Goal: Book appointment/travel/reservation

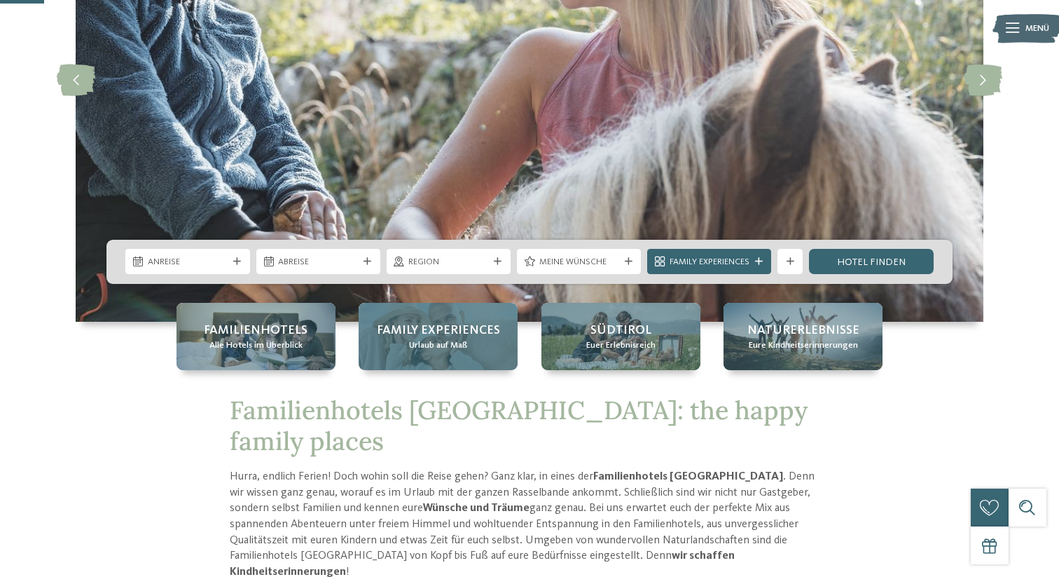
click at [406, 338] on span "Family Experiences" at bounding box center [438, 331] width 123 height 18
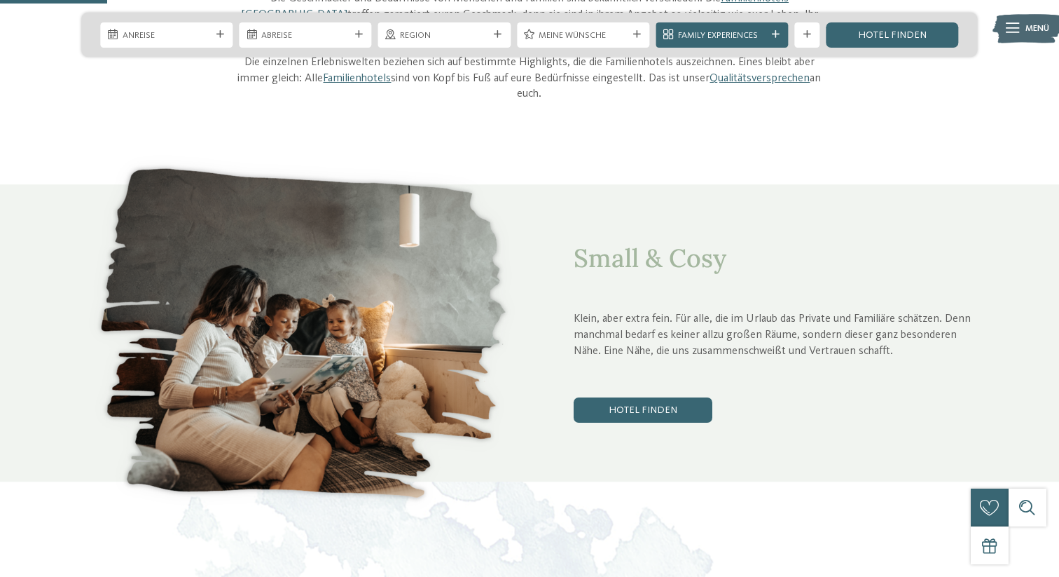
scroll to position [552, 0]
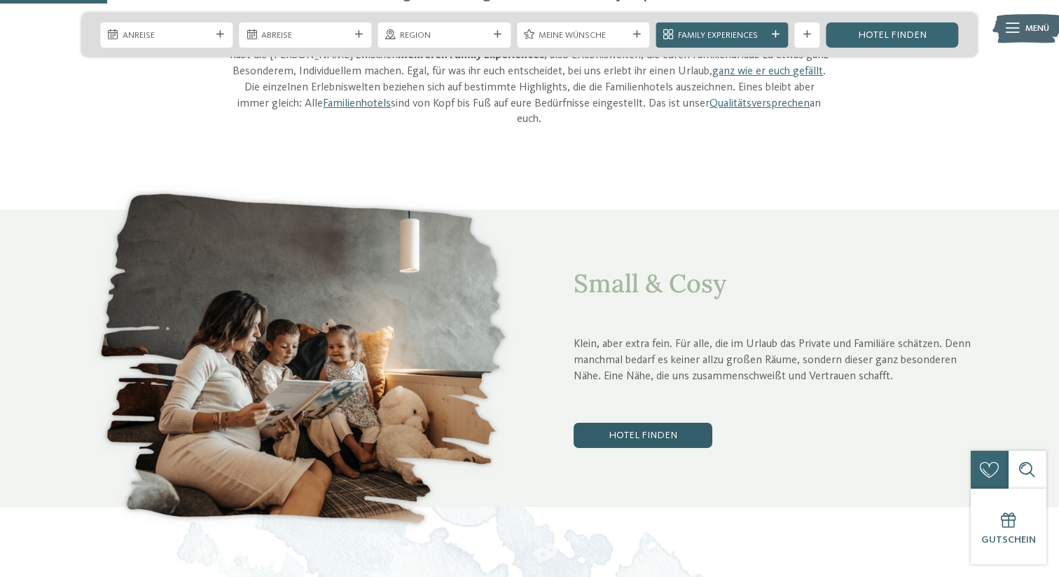
click at [638, 426] on link "Hotel finden" at bounding box center [643, 435] width 139 height 25
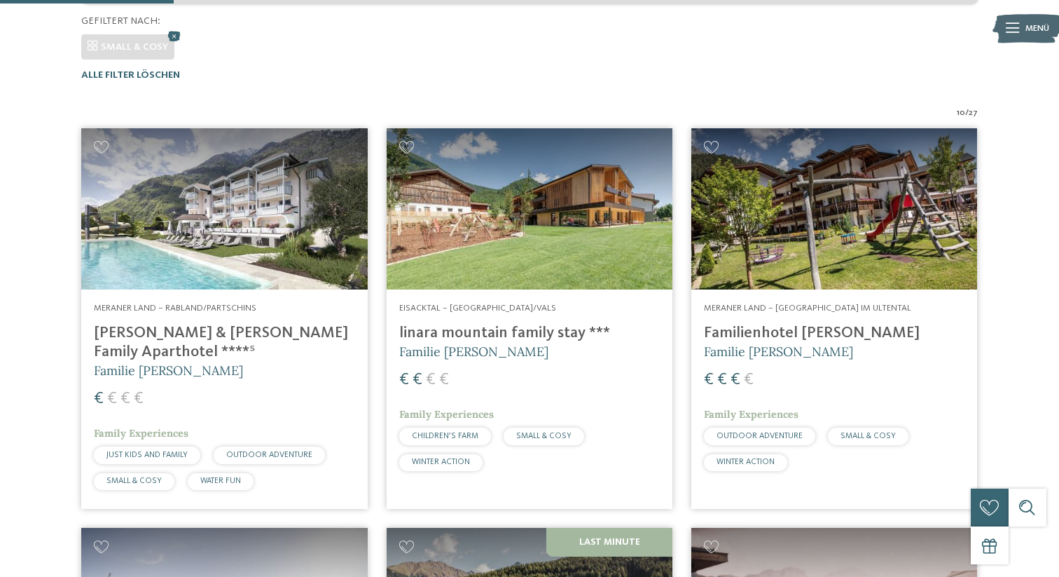
scroll to position [366, 0]
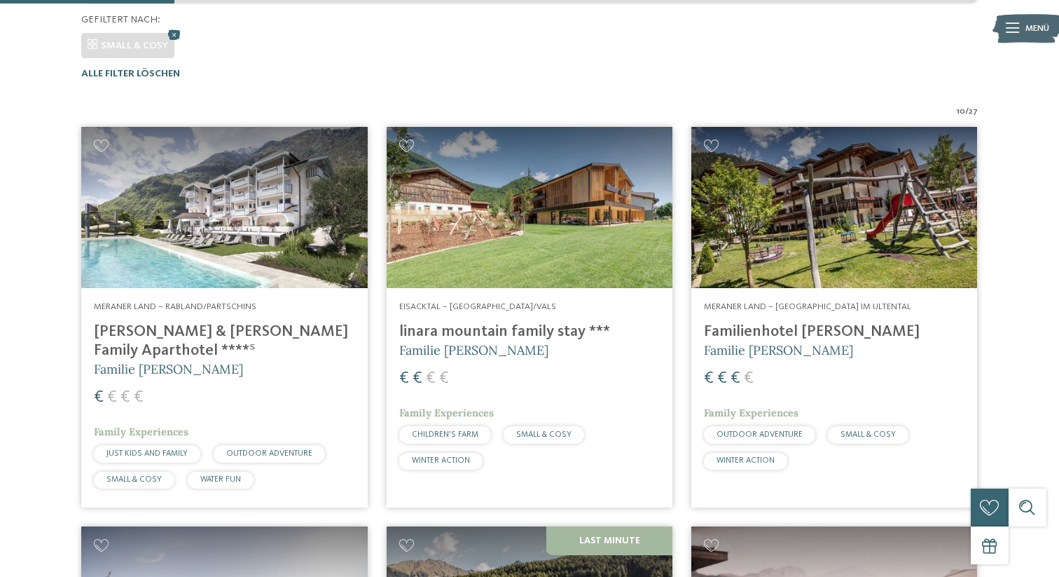
click at [277, 242] on img at bounding box center [224, 207] width 286 height 161
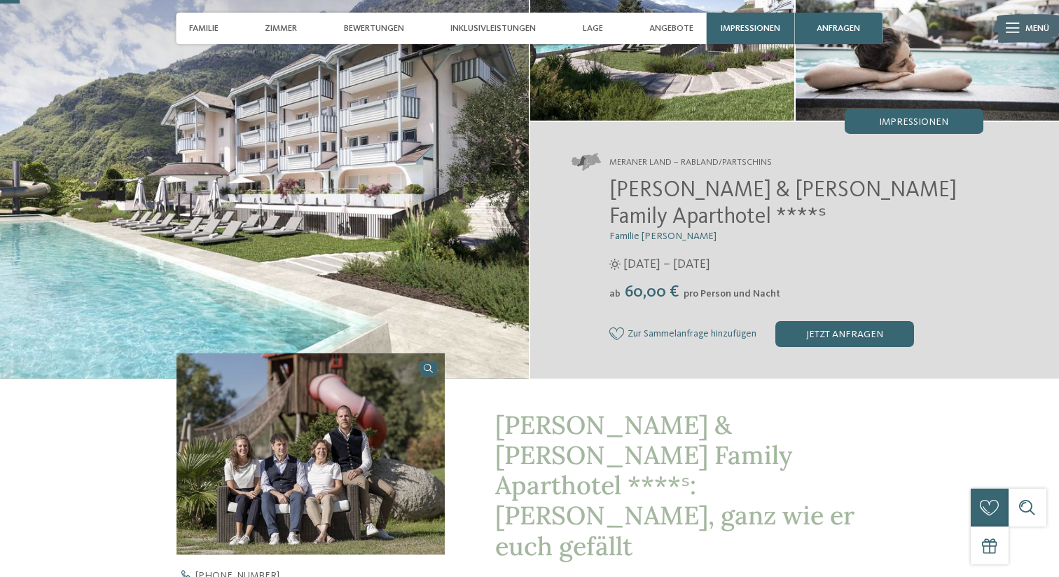
scroll to position [41, 0]
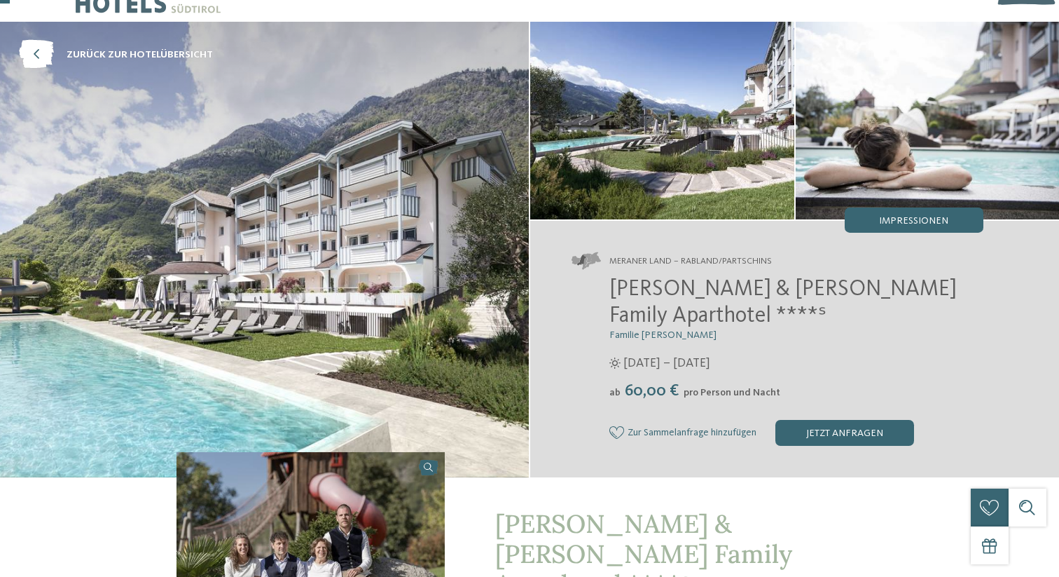
click at [445, 306] on img at bounding box center [264, 249] width 529 height 455
click at [888, 224] on span "Impressionen" at bounding box center [913, 221] width 69 height 10
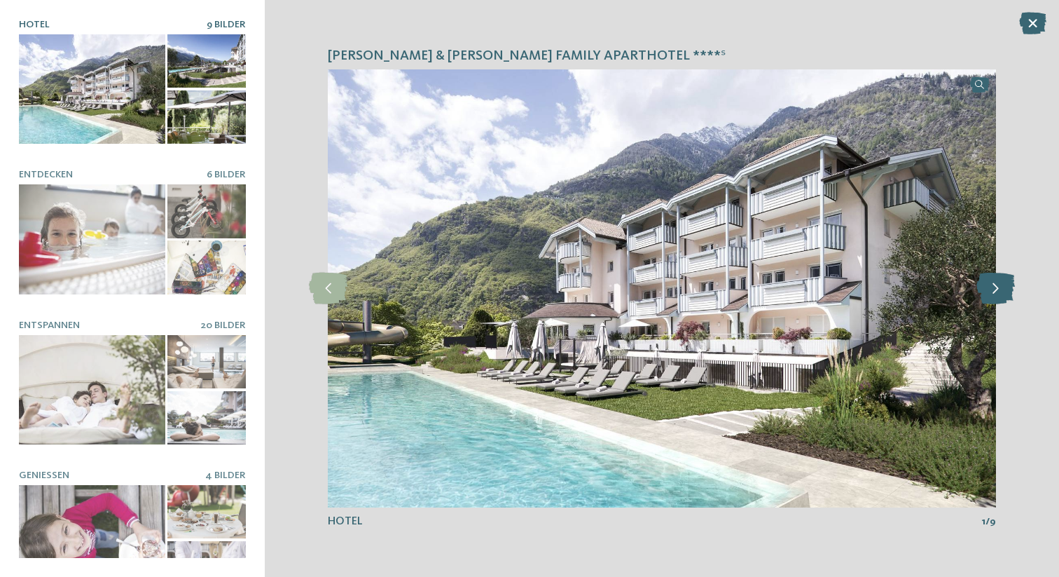
click at [998, 288] on icon at bounding box center [996, 289] width 39 height 32
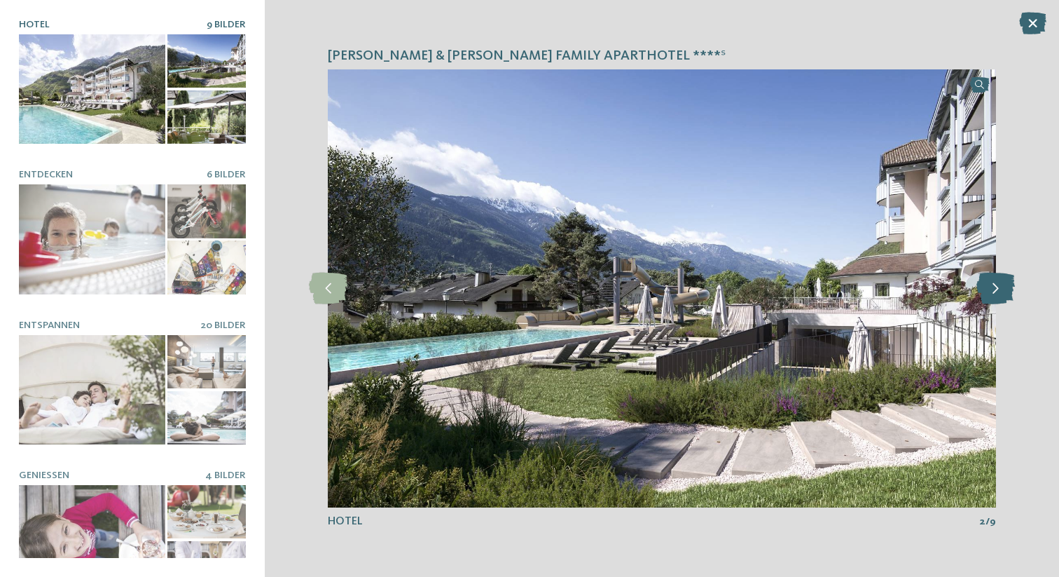
click at [998, 288] on icon at bounding box center [996, 289] width 39 height 32
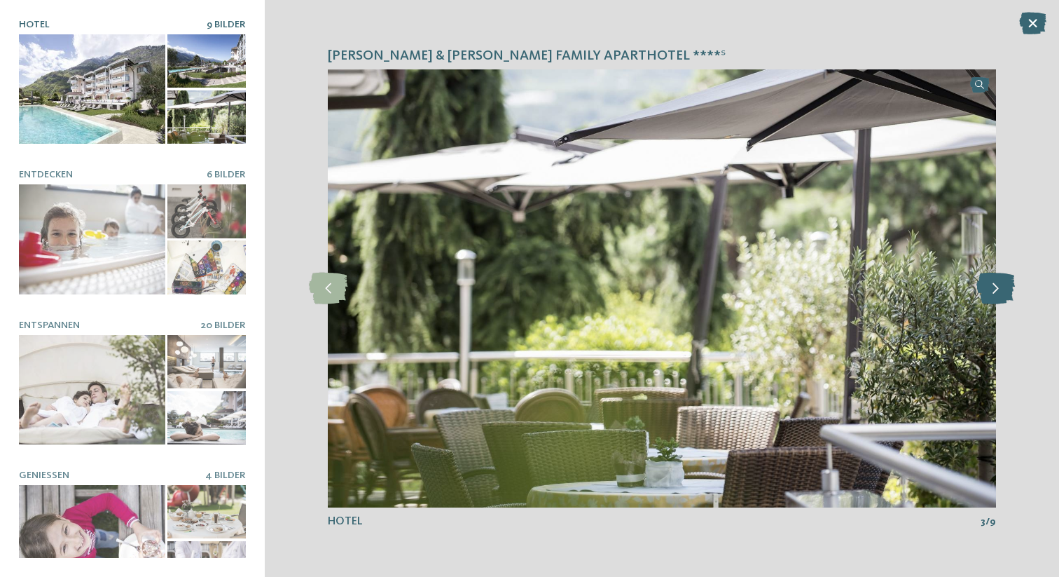
click at [998, 288] on icon at bounding box center [996, 289] width 39 height 32
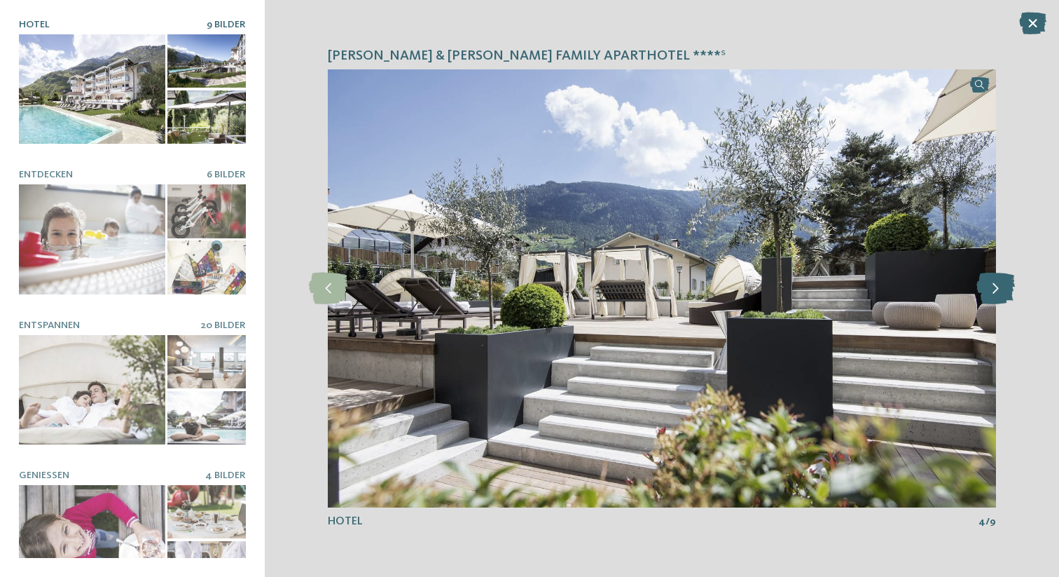
click at [998, 289] on icon at bounding box center [996, 289] width 39 height 32
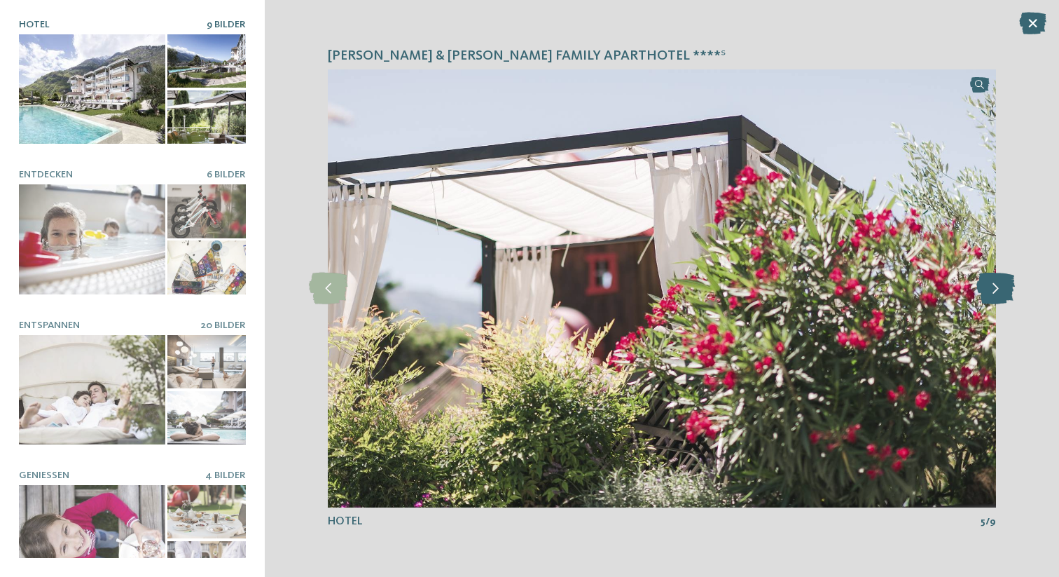
click at [999, 289] on icon at bounding box center [996, 289] width 39 height 32
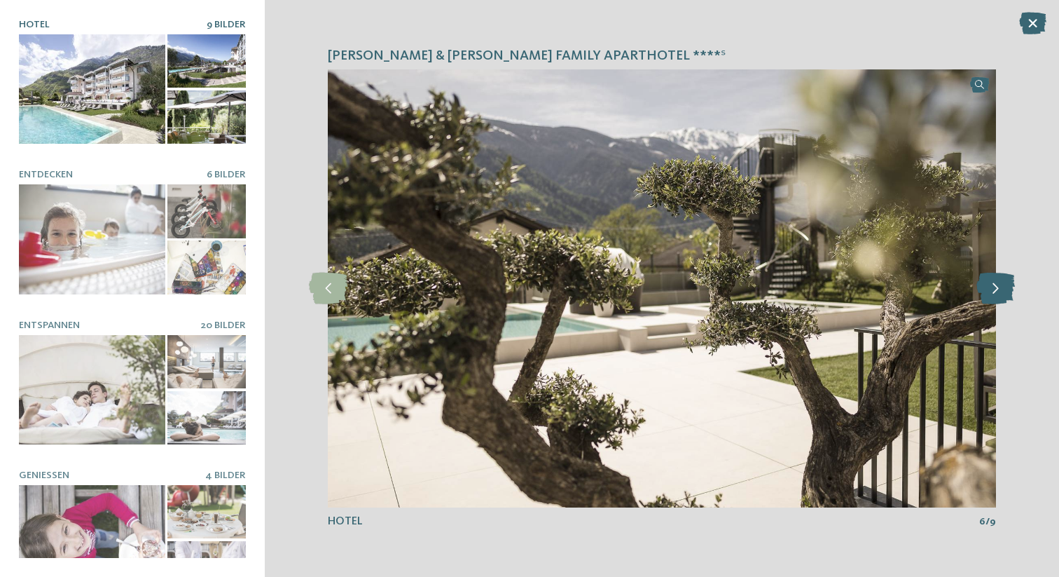
click at [999, 289] on icon at bounding box center [996, 289] width 39 height 32
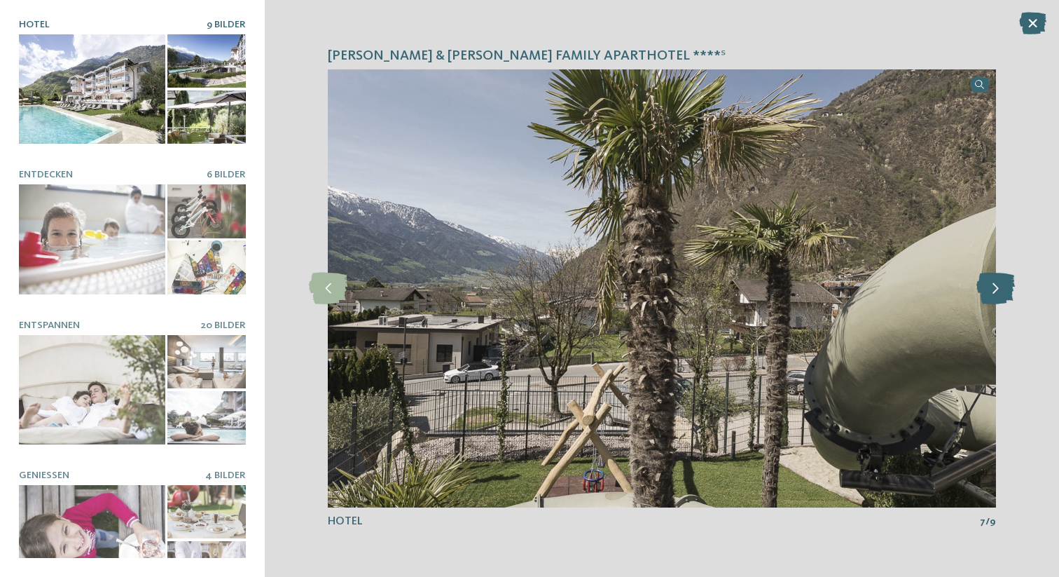
click at [999, 289] on icon at bounding box center [996, 289] width 39 height 32
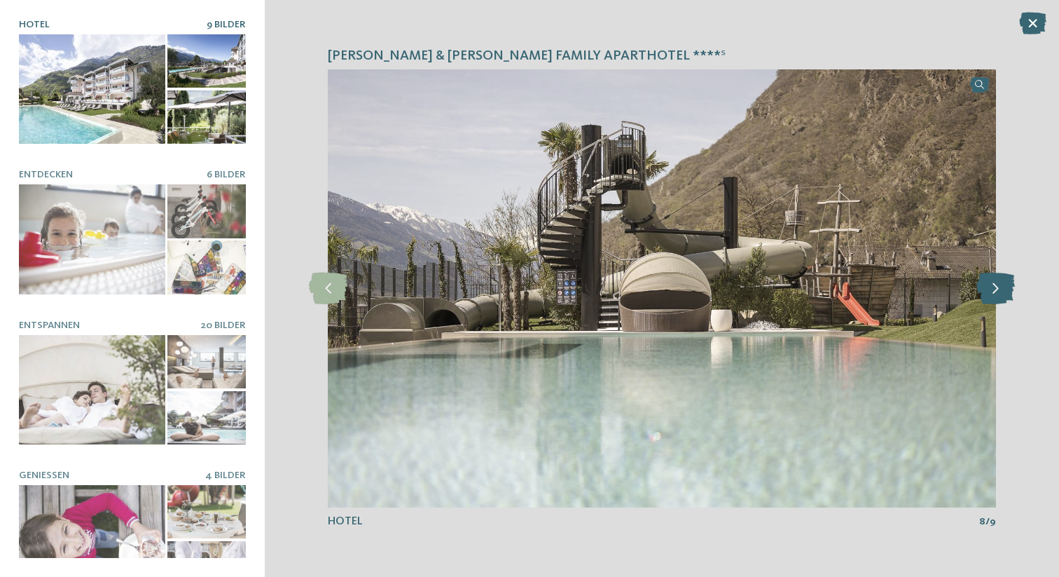
click at [999, 289] on icon at bounding box center [996, 289] width 39 height 32
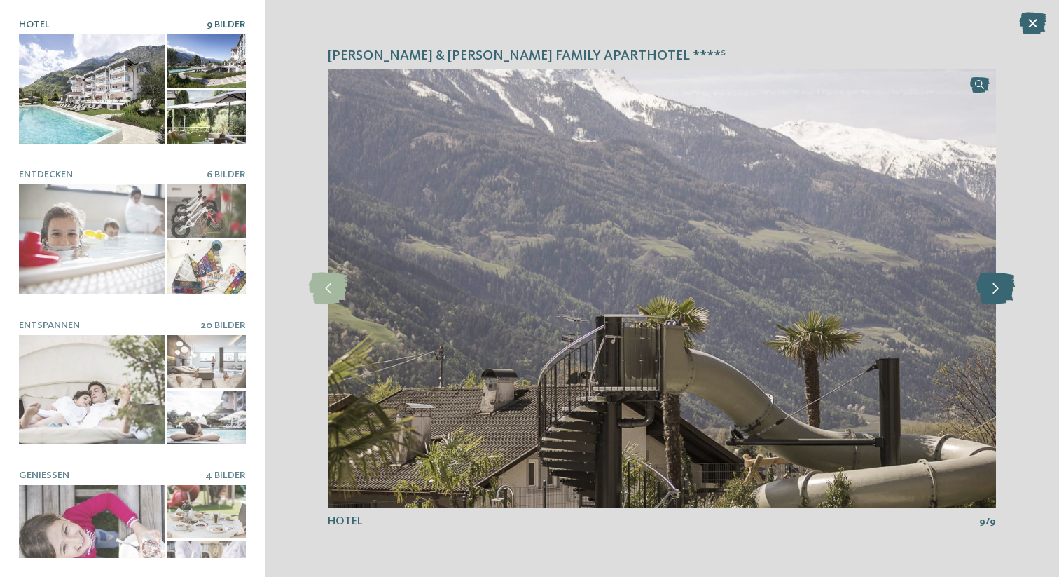
click at [999, 289] on icon at bounding box center [996, 289] width 39 height 32
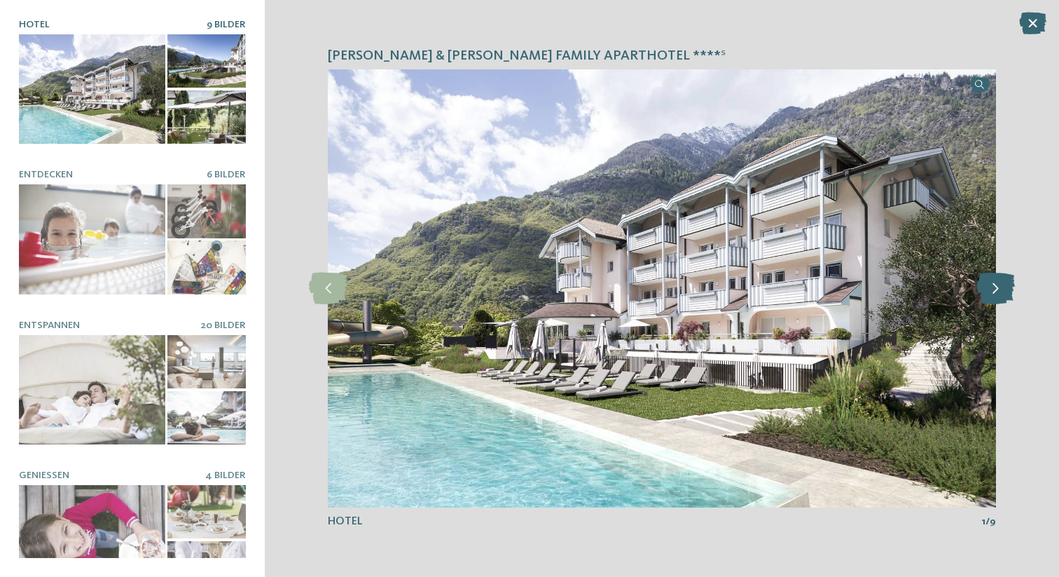
click at [999, 289] on icon at bounding box center [996, 289] width 39 height 32
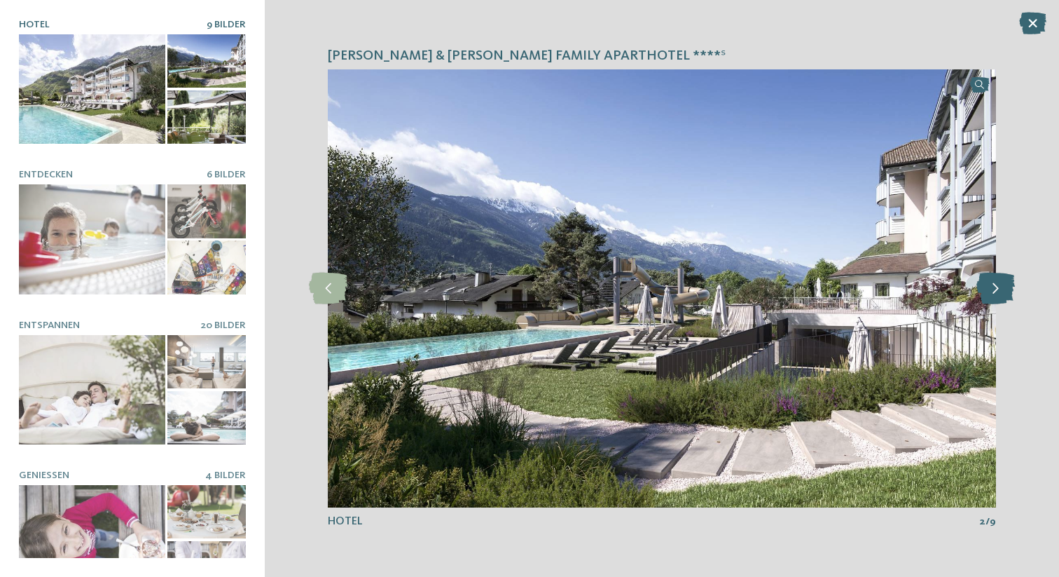
click at [999, 289] on icon at bounding box center [996, 289] width 39 height 32
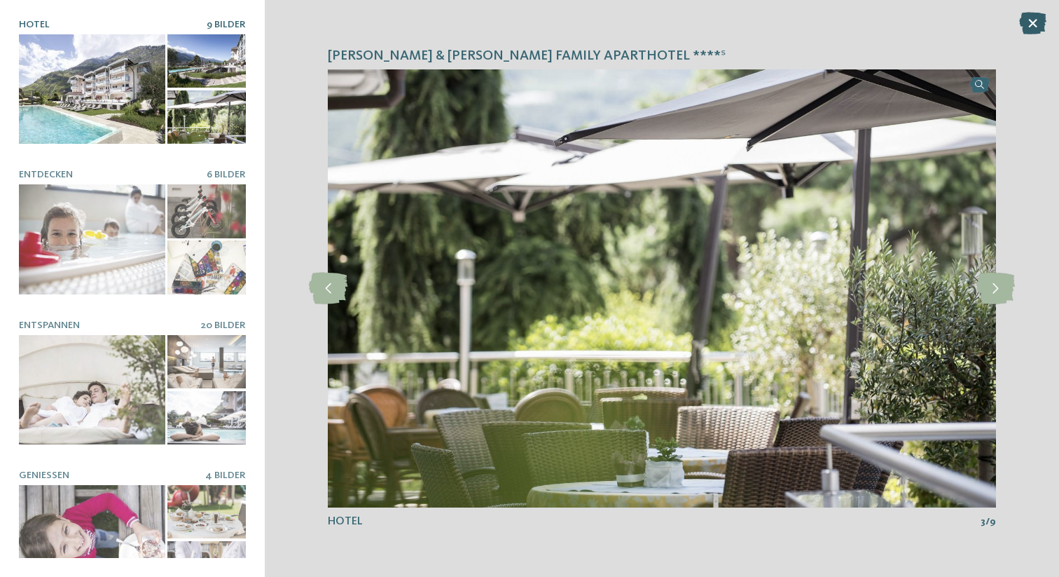
click at [1032, 18] on icon at bounding box center [1032, 23] width 27 height 22
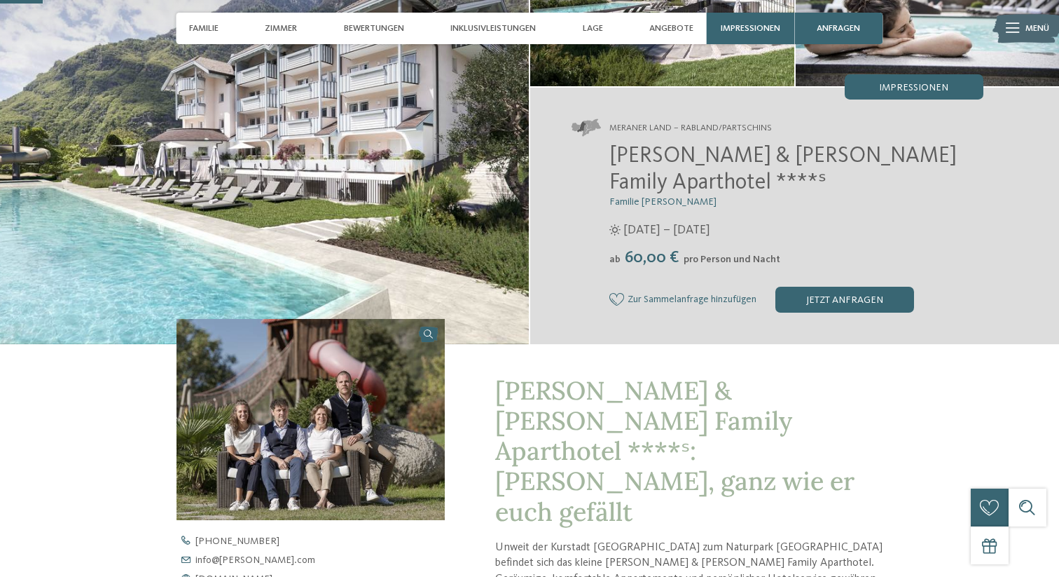
scroll to position [0, 0]
